Goal: Book appointment/travel/reservation

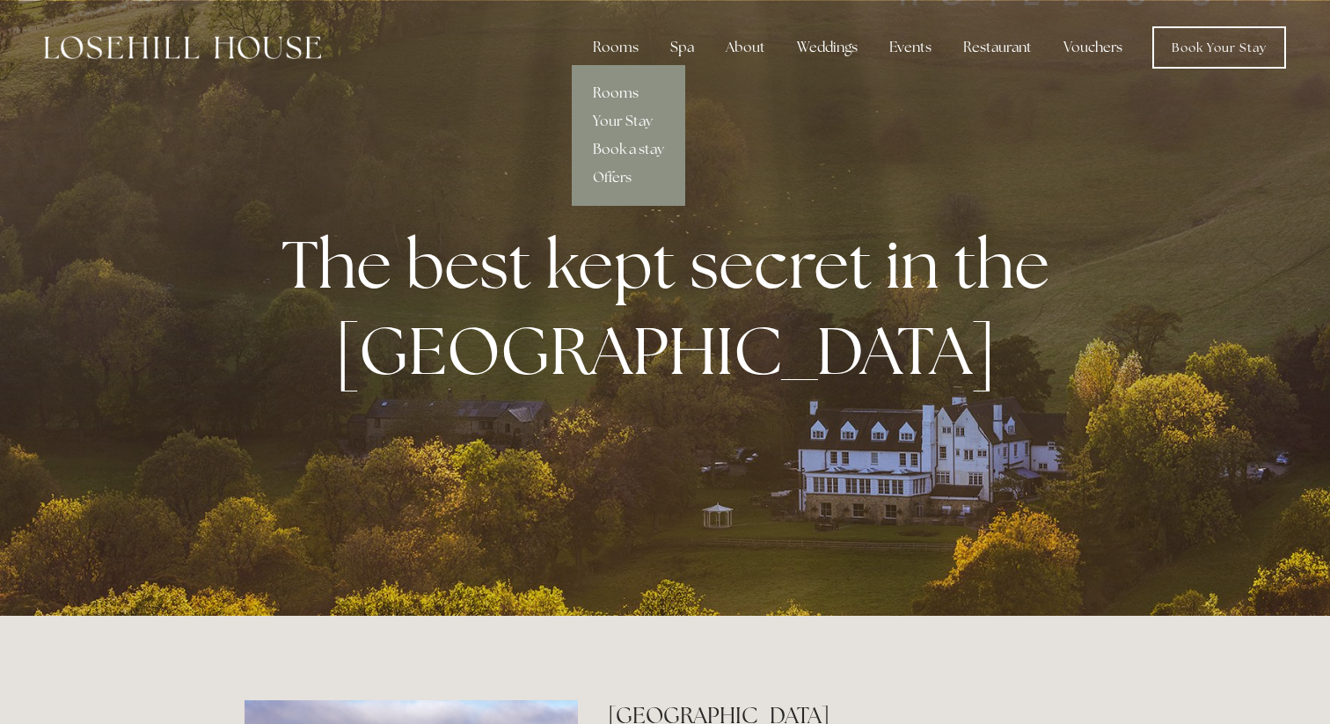
click at [622, 91] on link "Rooms" at bounding box center [628, 93] width 113 height 28
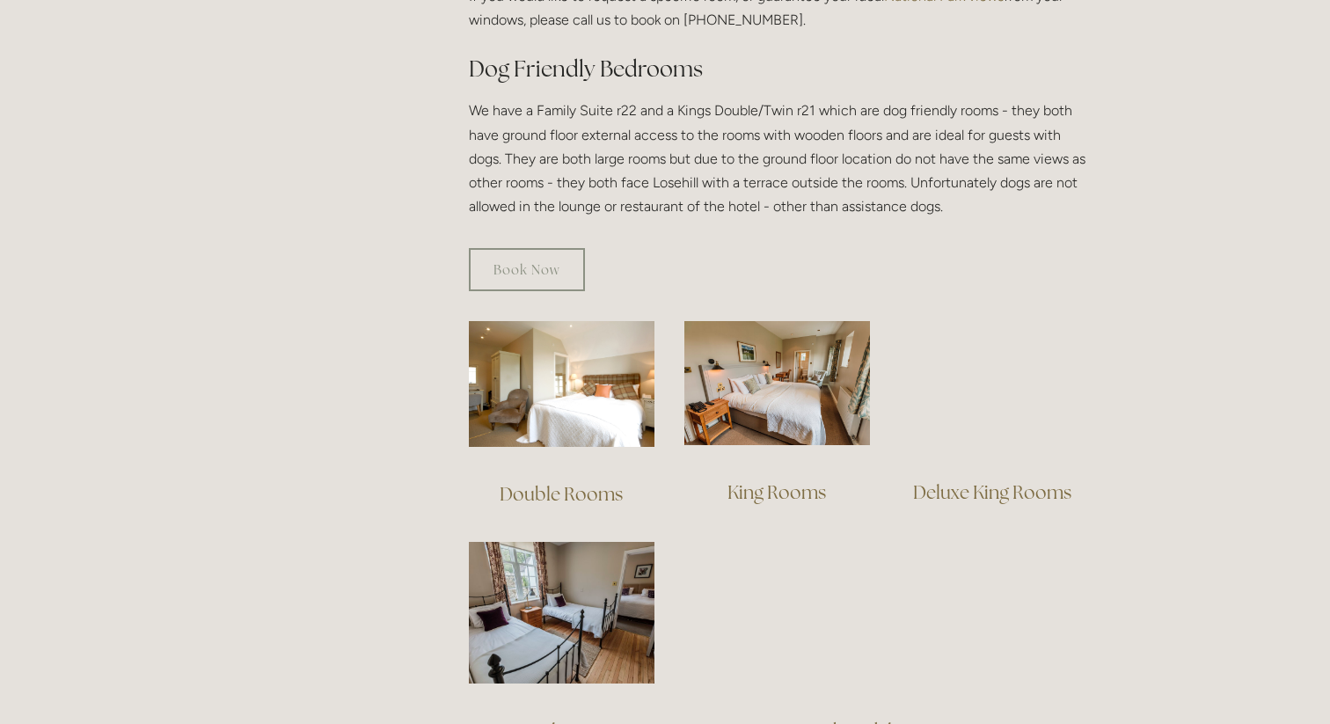
scroll to position [1030, 0]
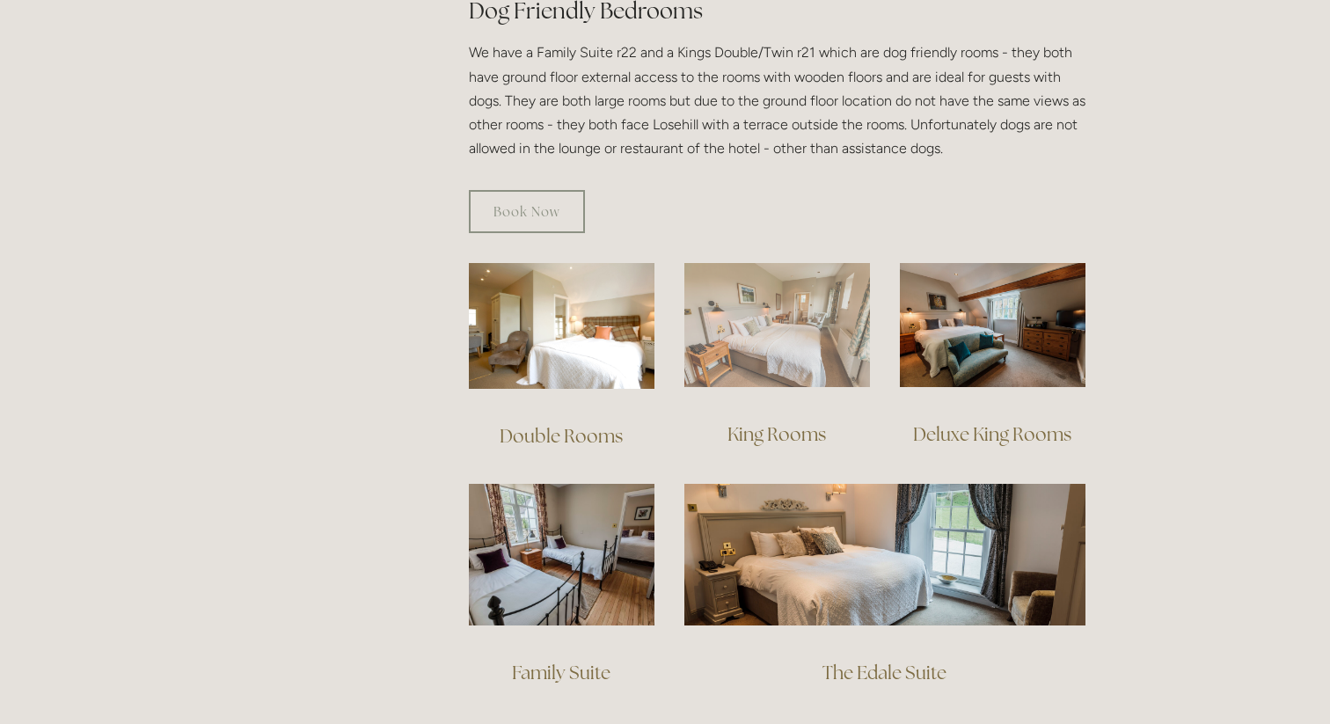
click at [765, 298] on img at bounding box center [777, 325] width 186 height 124
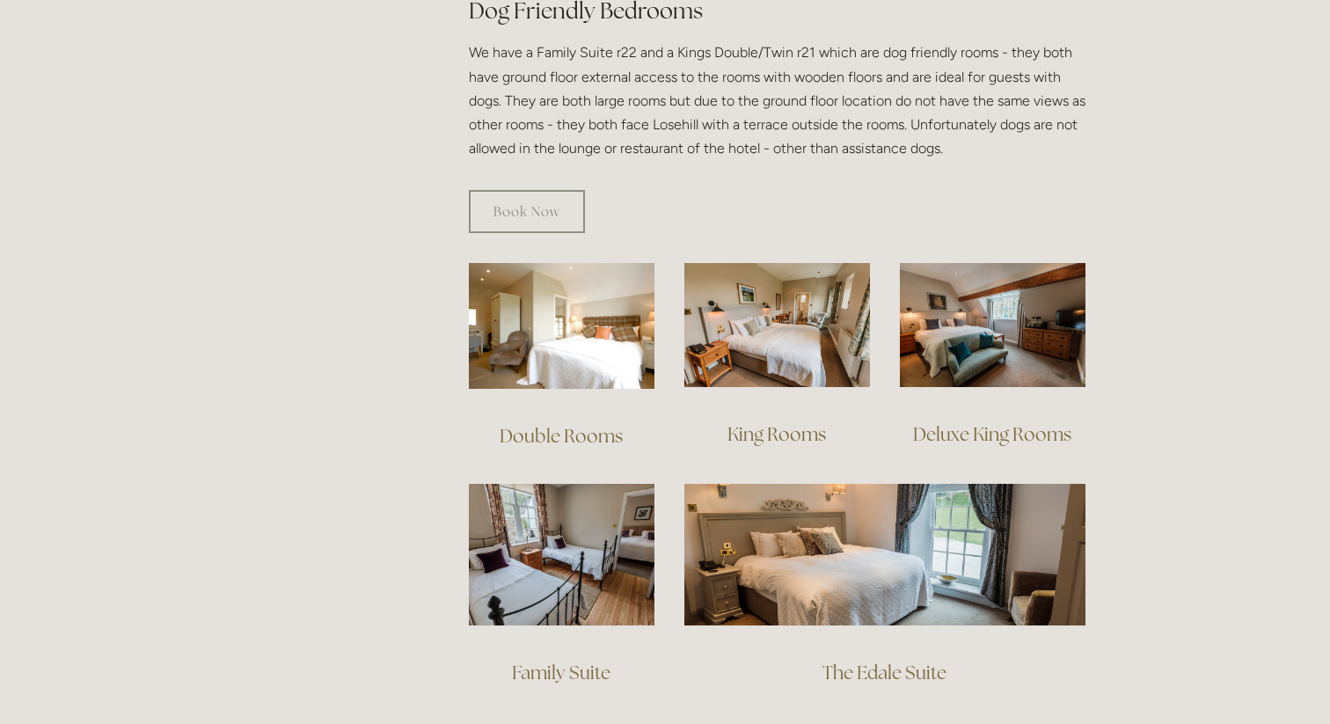
scroll to position [1039, 0]
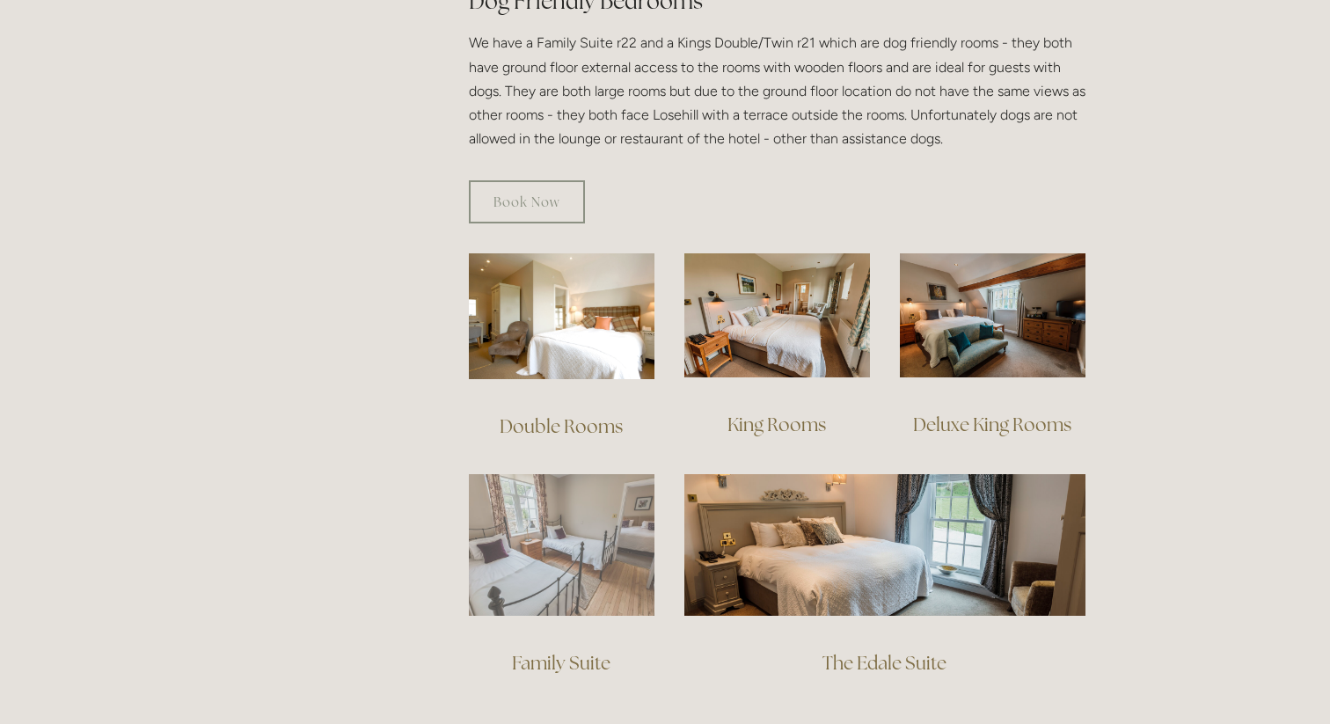
click at [580, 528] on img at bounding box center [562, 545] width 186 height 142
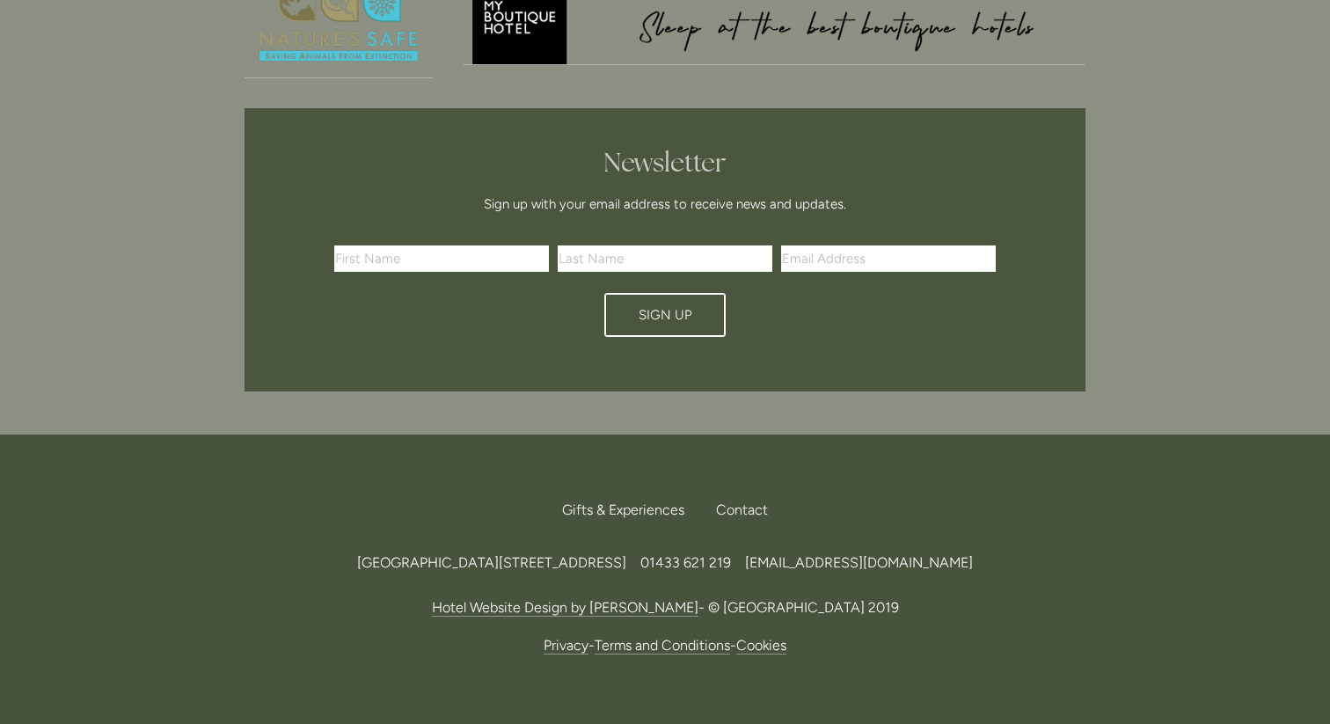
scroll to position [1434, 0]
